Goal: Book appointment/travel/reservation

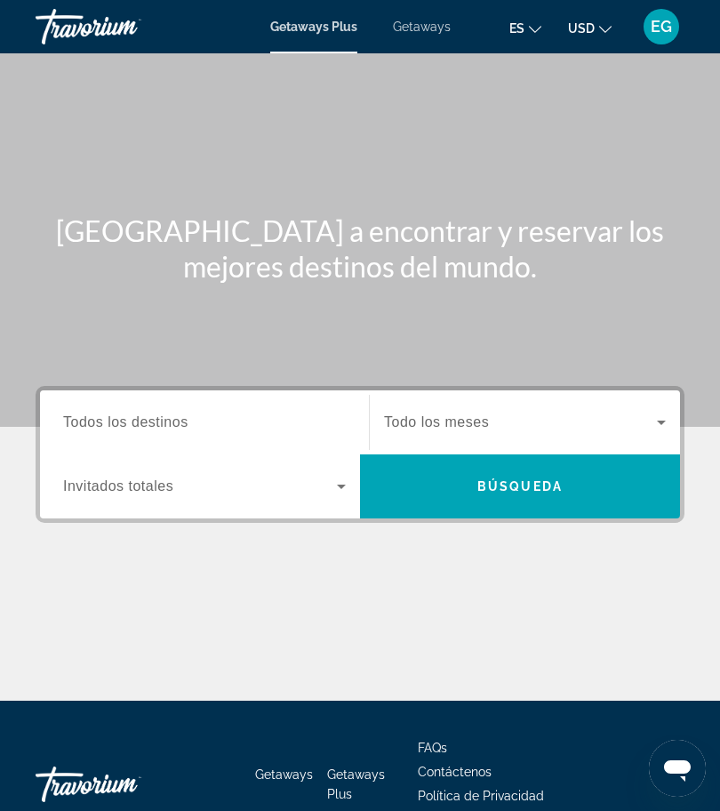
click at [185, 427] on span "Todos los destinos" at bounding box center [125, 421] width 125 height 15
click at [185, 427] on input "Destination Todos los destinos" at bounding box center [204, 423] width 283 height 21
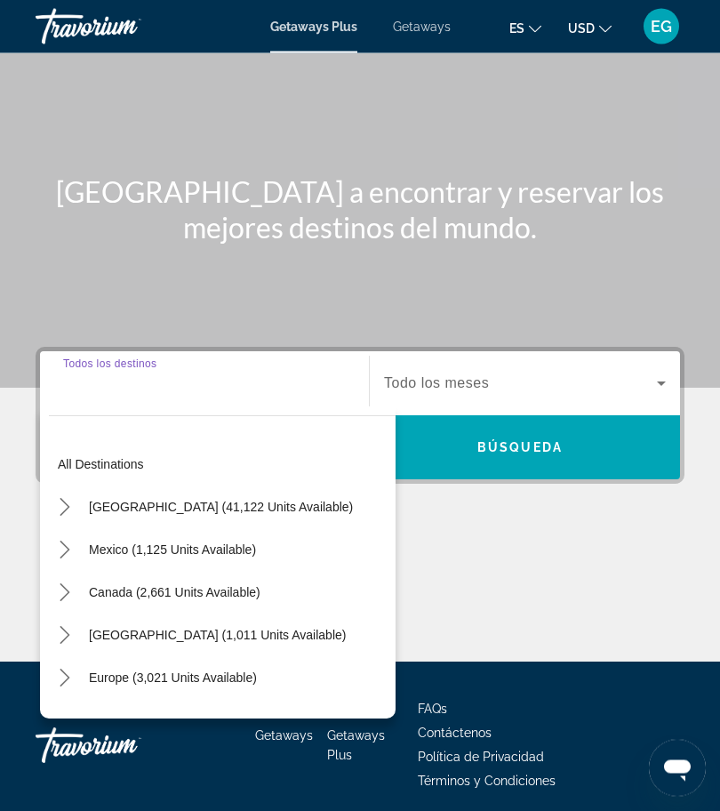
scroll to position [107, 0]
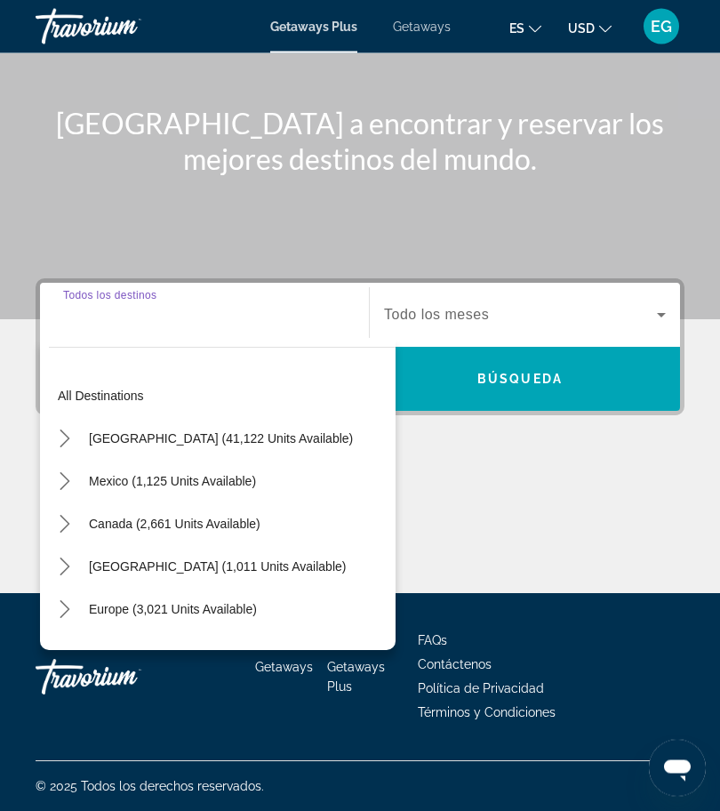
click at [73, 437] on icon "Toggle United States (41,122 units available) submenu" at bounding box center [65, 439] width 18 height 18
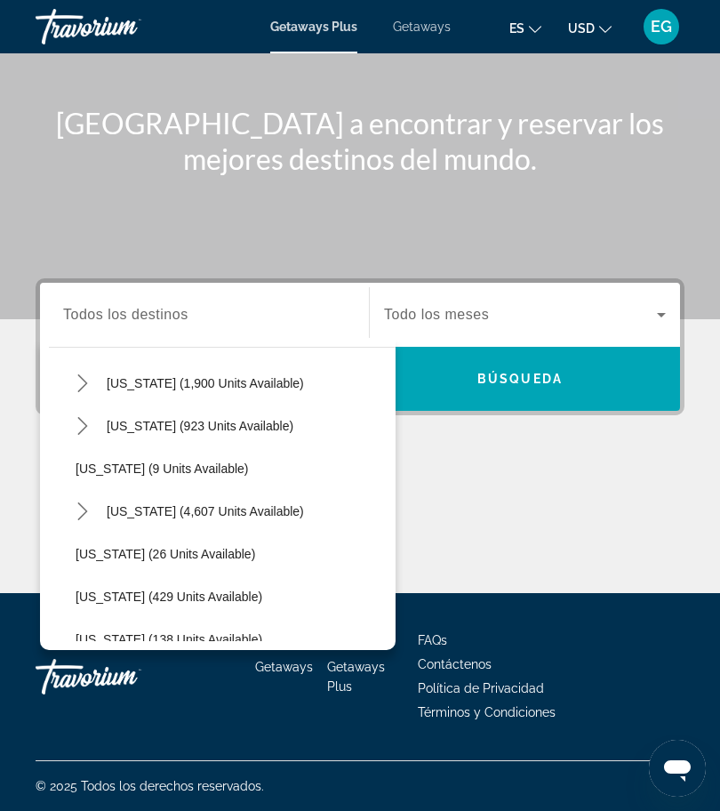
scroll to position [185, 0]
click at [119, 503] on span "[US_STATE] (4,607 units available)" at bounding box center [205, 509] width 197 height 14
type input "**********"
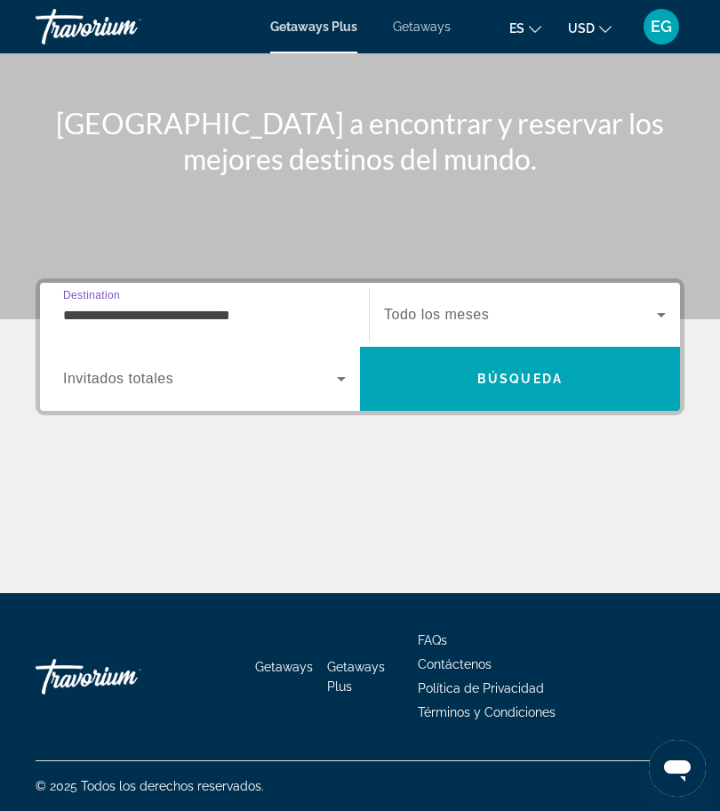
click at [349, 381] on icon "Search widget" at bounding box center [341, 378] width 21 height 21
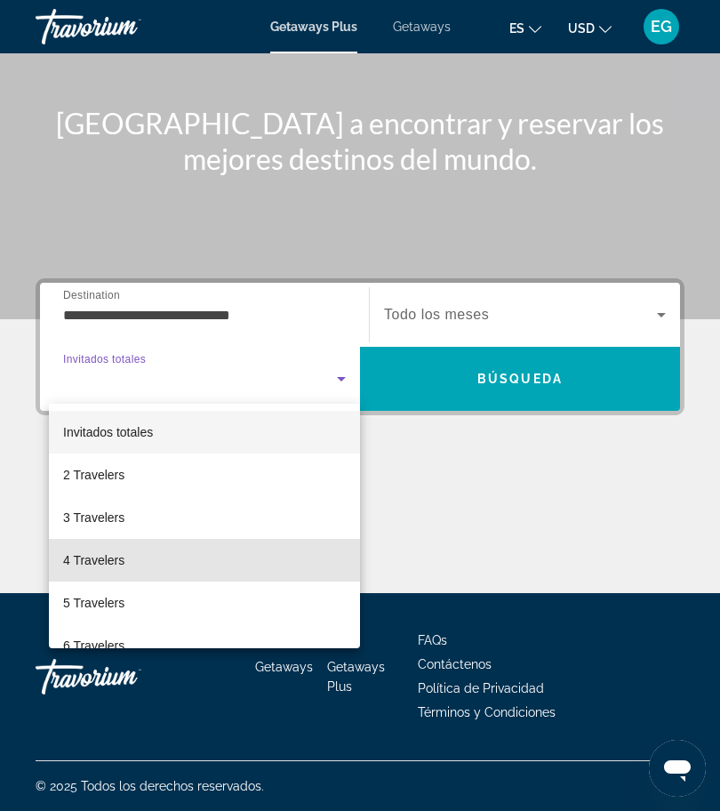
click at [150, 557] on mat-option "4 Travelers" at bounding box center [204, 560] width 311 height 43
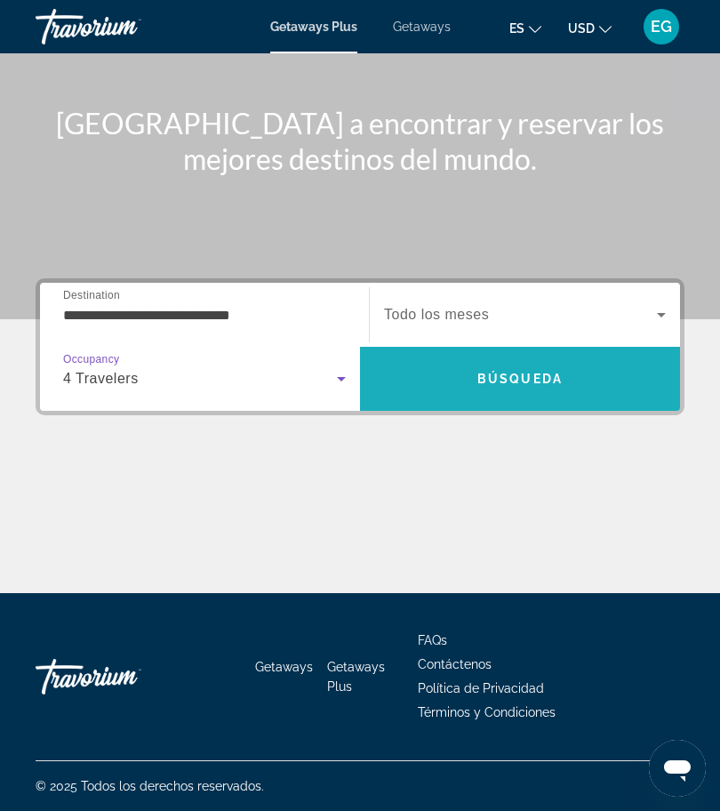
click at [486, 389] on span "Search" at bounding box center [520, 378] width 320 height 43
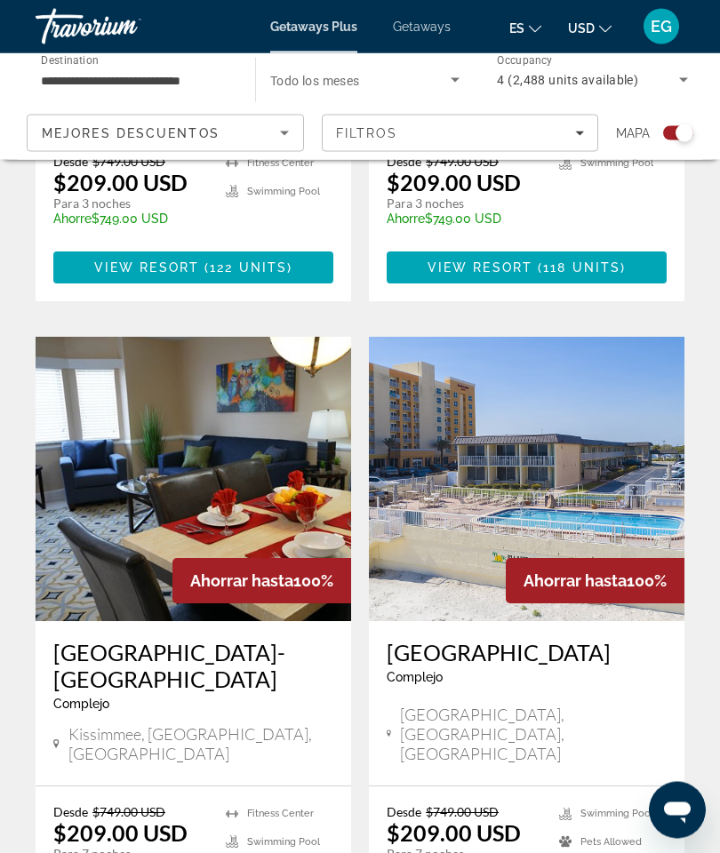
scroll to position [3738, 0]
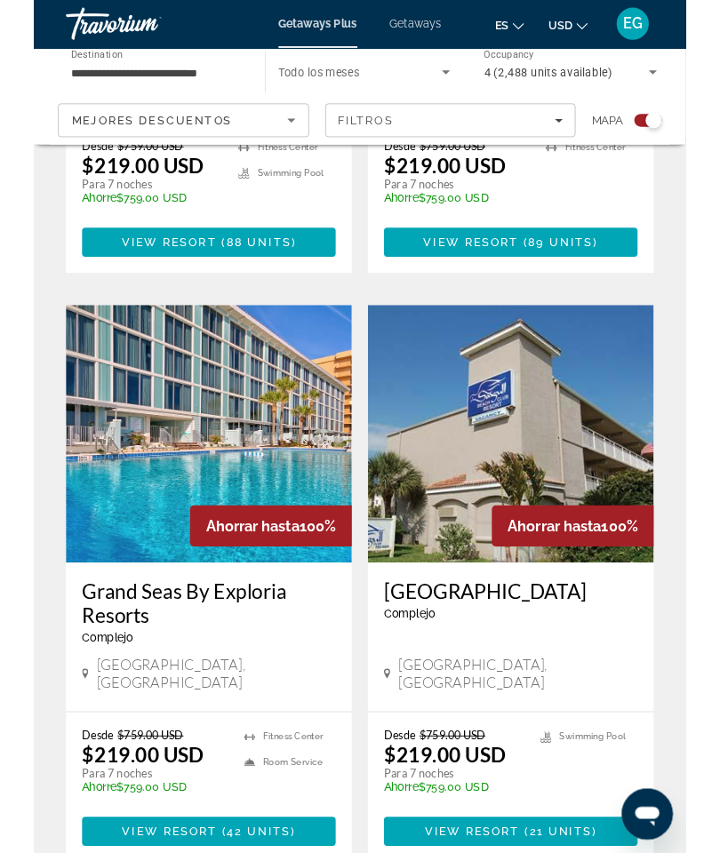
scroll to position [3674, 0]
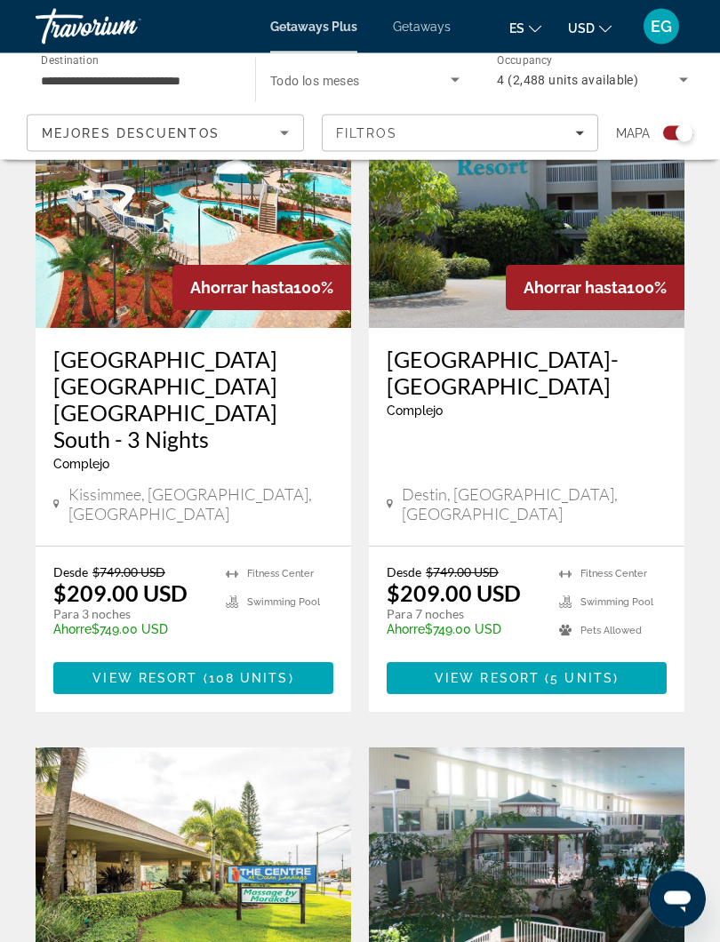
scroll to position [1244, 0]
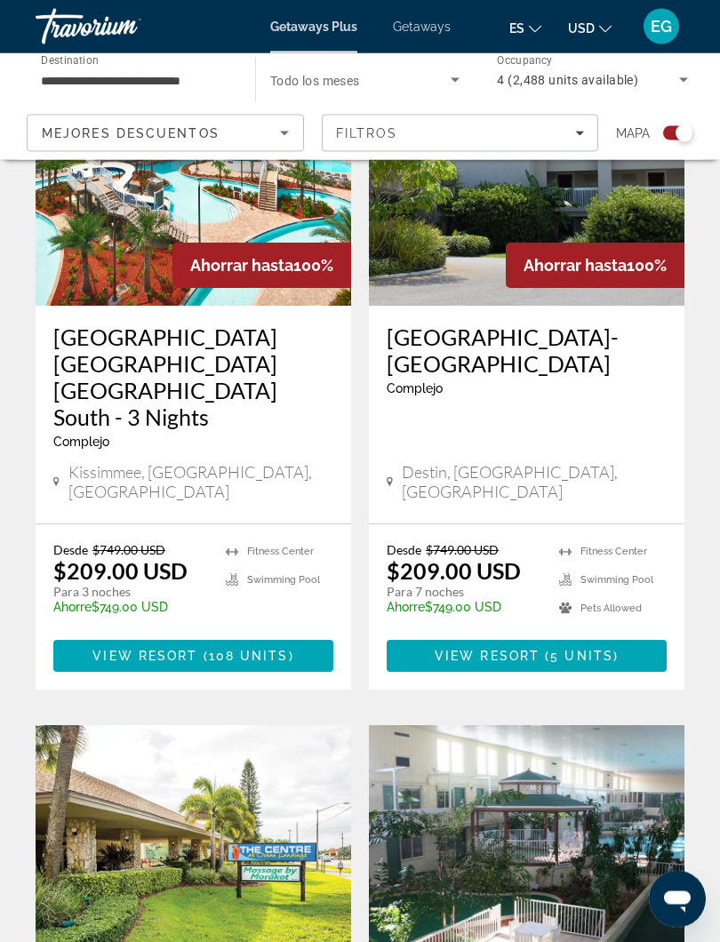
click at [451, 738] on img "Main content" at bounding box center [527, 868] width 316 height 284
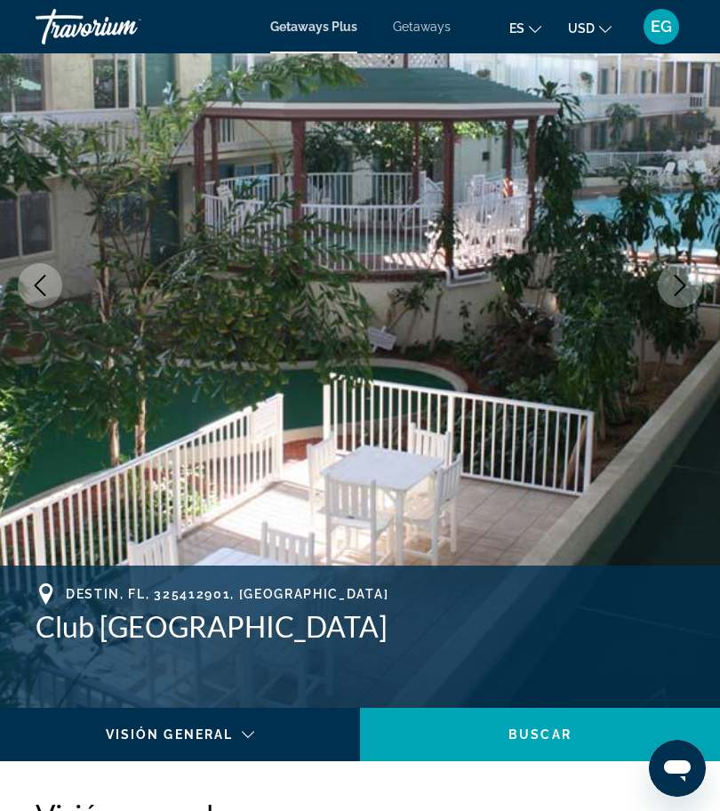
scroll to position [189, 0]
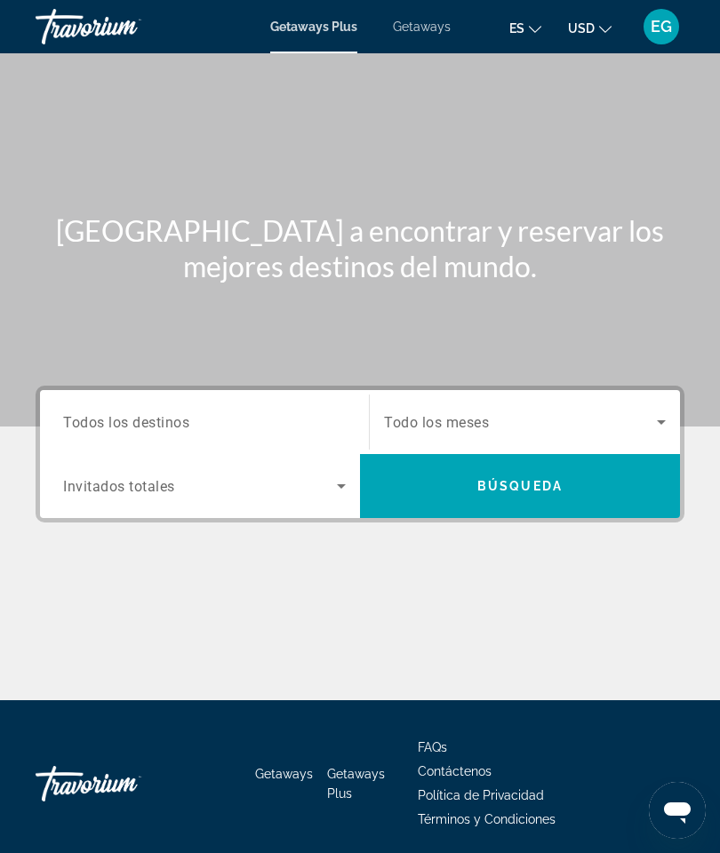
click at [415, 27] on span "Getaways" at bounding box center [422, 27] width 58 height 14
click at [330, 490] on span "Search widget" at bounding box center [200, 486] width 274 height 21
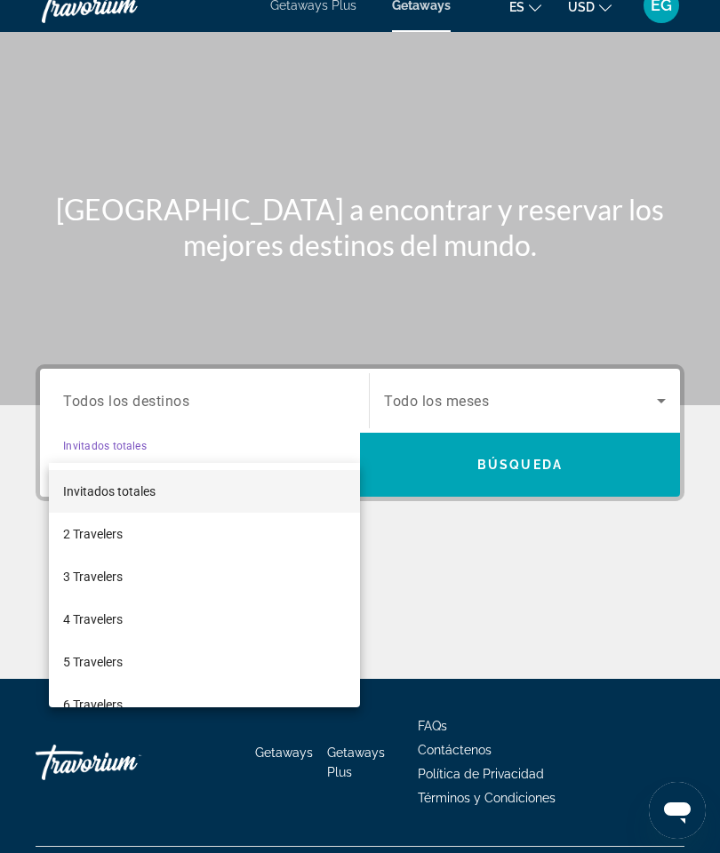
scroll to position [65, 0]
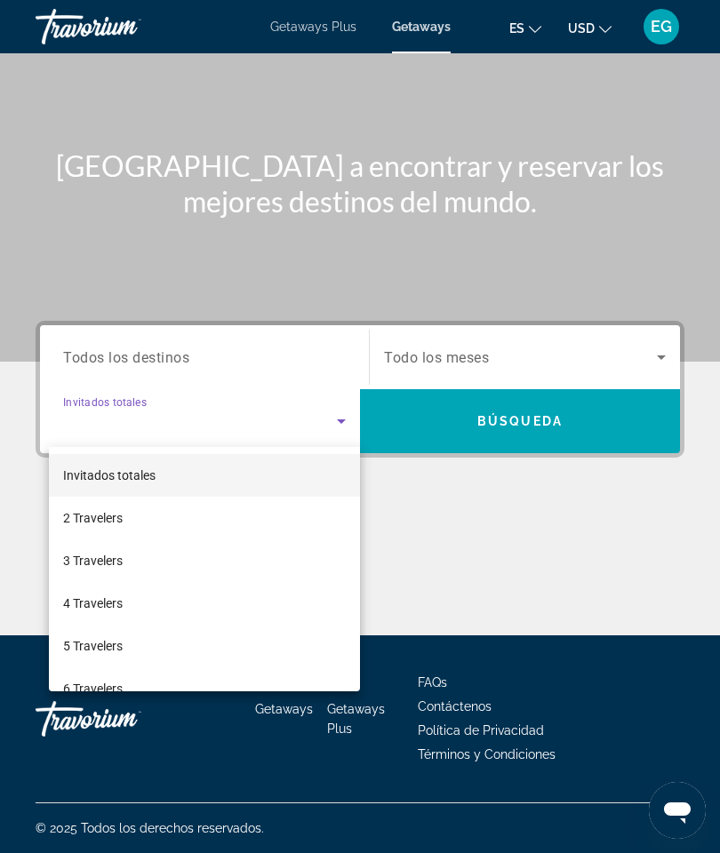
click at [368, 765] on div at bounding box center [360, 426] width 720 height 853
